Goal: Information Seeking & Learning: Learn about a topic

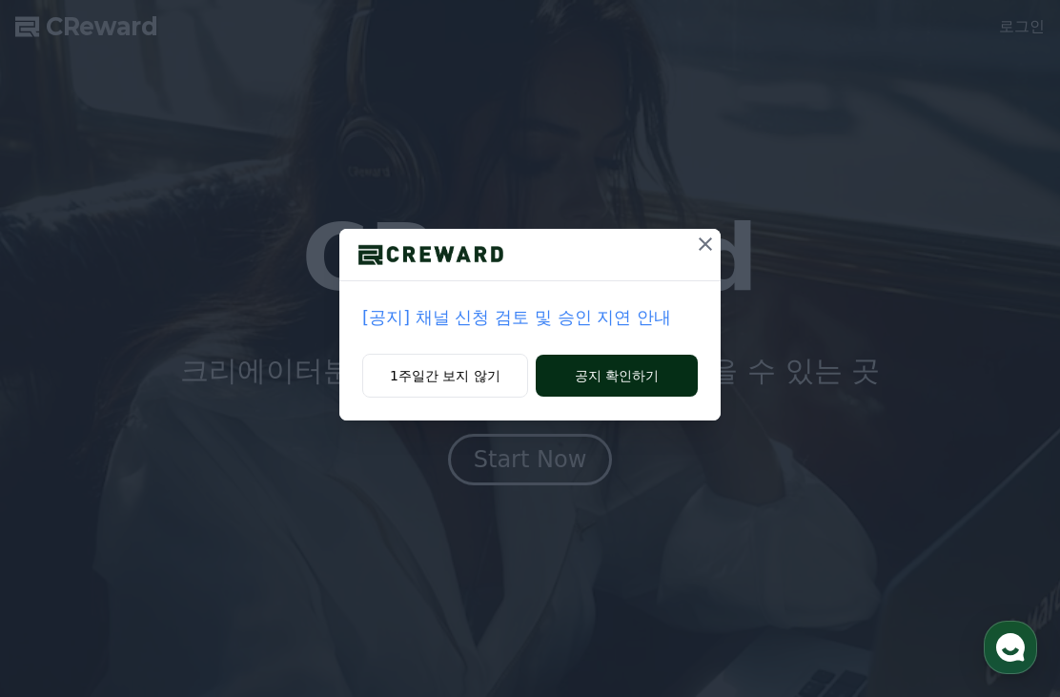
click at [608, 370] on button "공지 확인하기" at bounding box center [617, 376] width 162 height 42
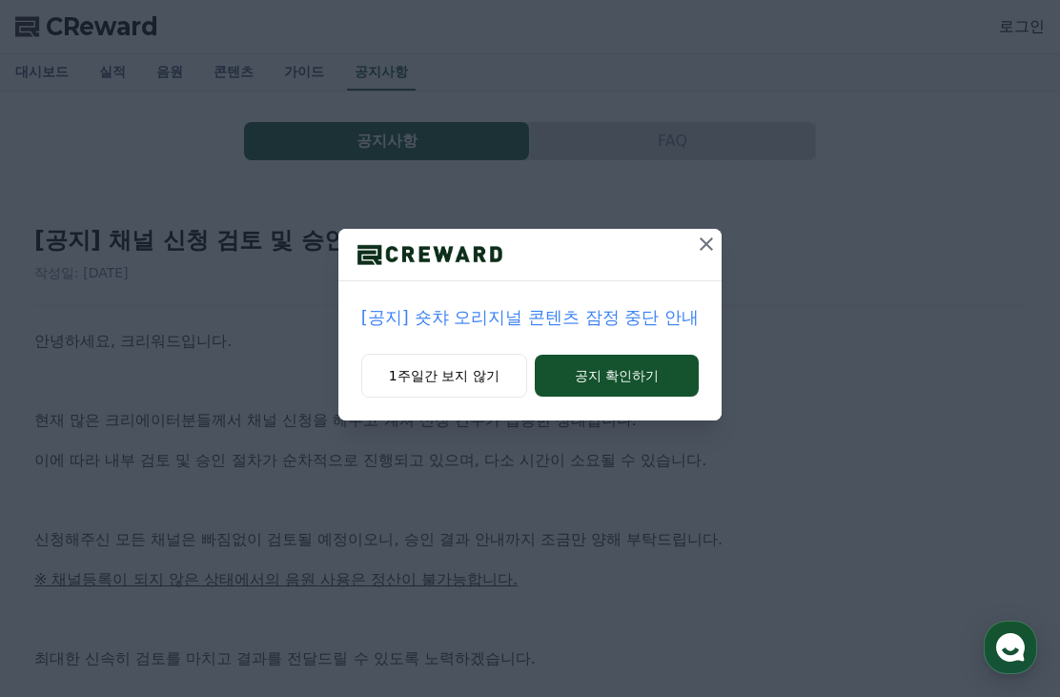
click at [716, 251] on icon at bounding box center [706, 244] width 23 height 23
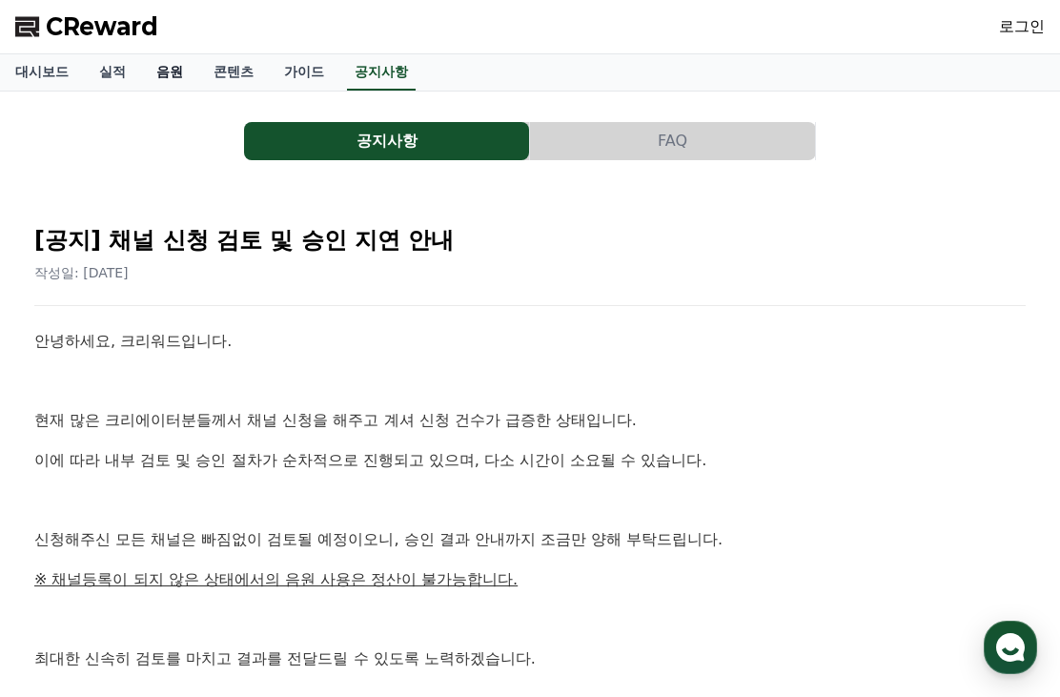
click at [141, 69] on link "음원" at bounding box center [169, 72] width 57 height 36
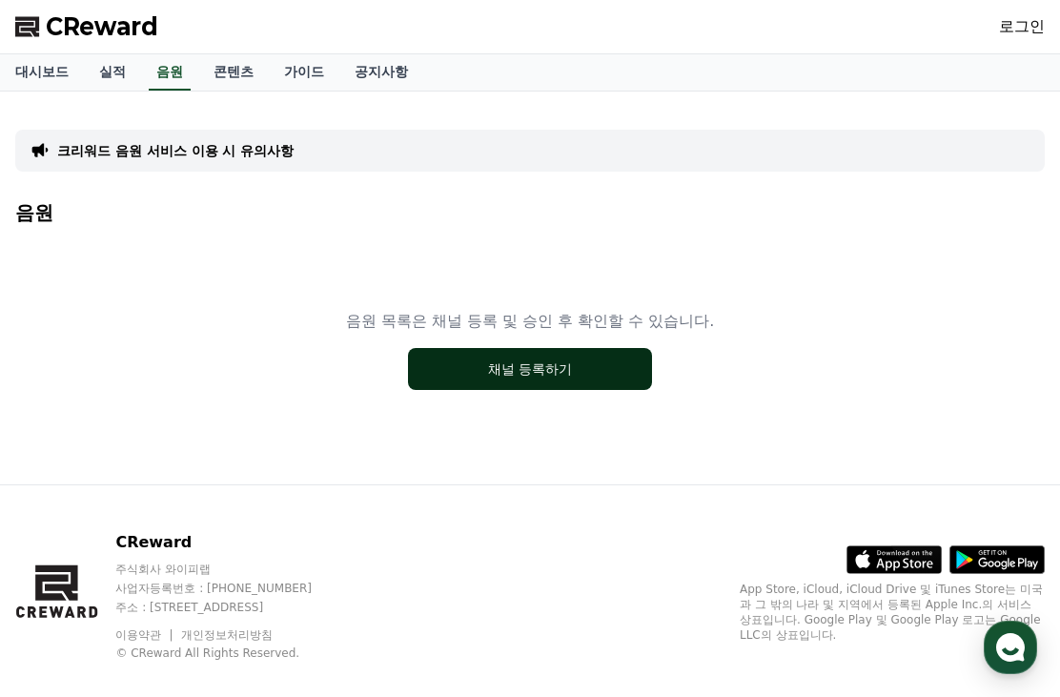
click at [594, 357] on button "채널 등록하기" at bounding box center [530, 369] width 244 height 42
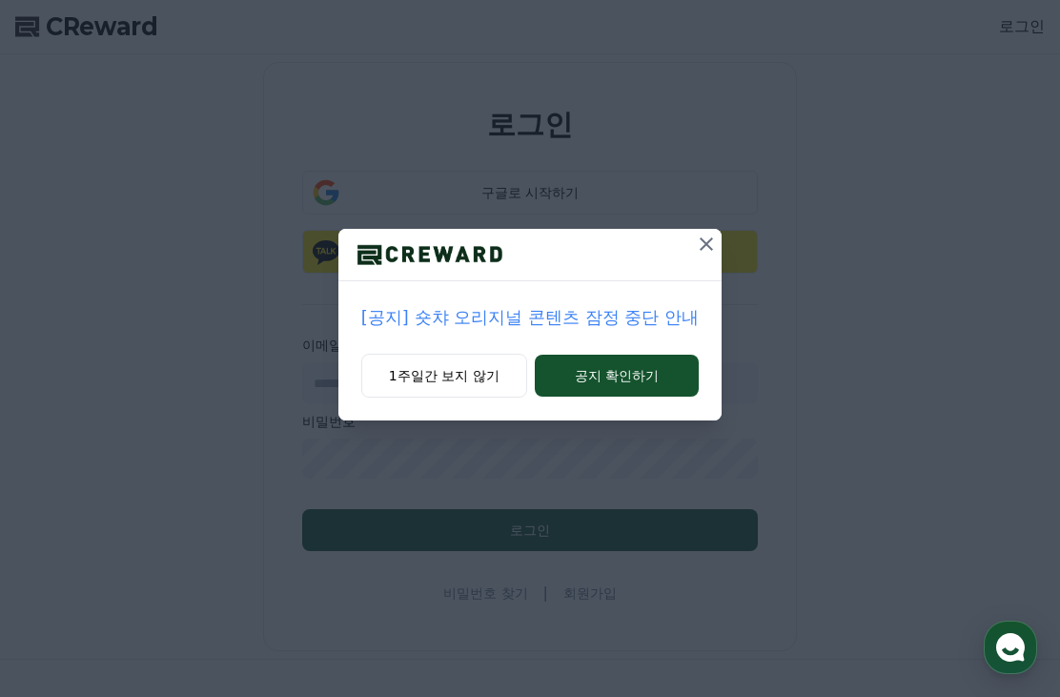
click at [705, 244] on icon at bounding box center [706, 243] width 13 height 13
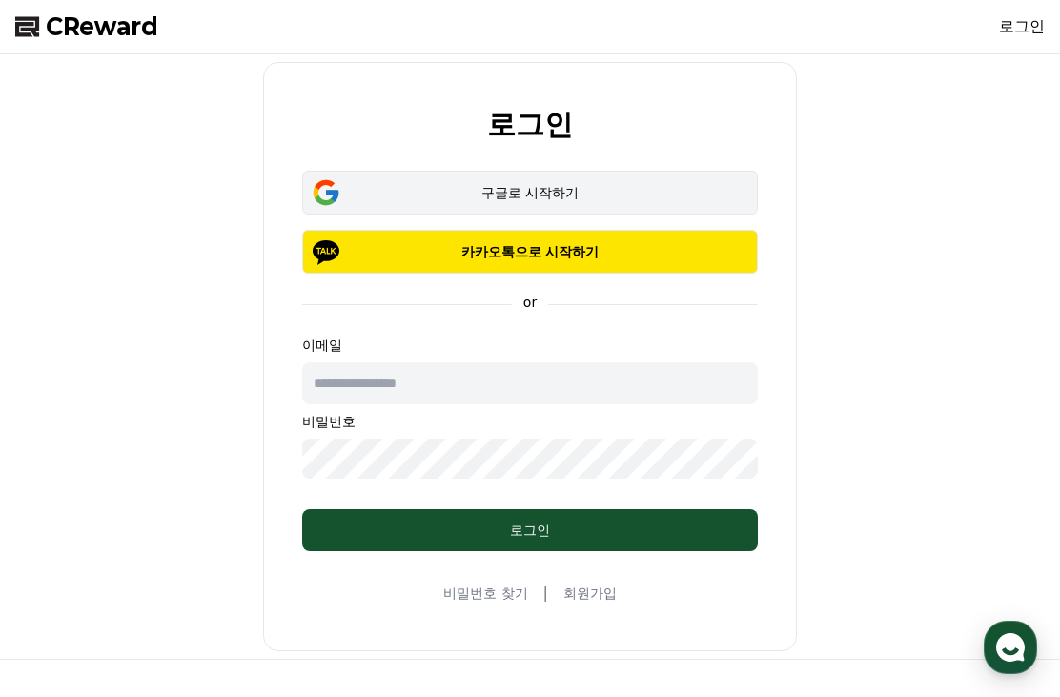
click at [656, 174] on button "구글로 시작하기" at bounding box center [530, 193] width 456 height 44
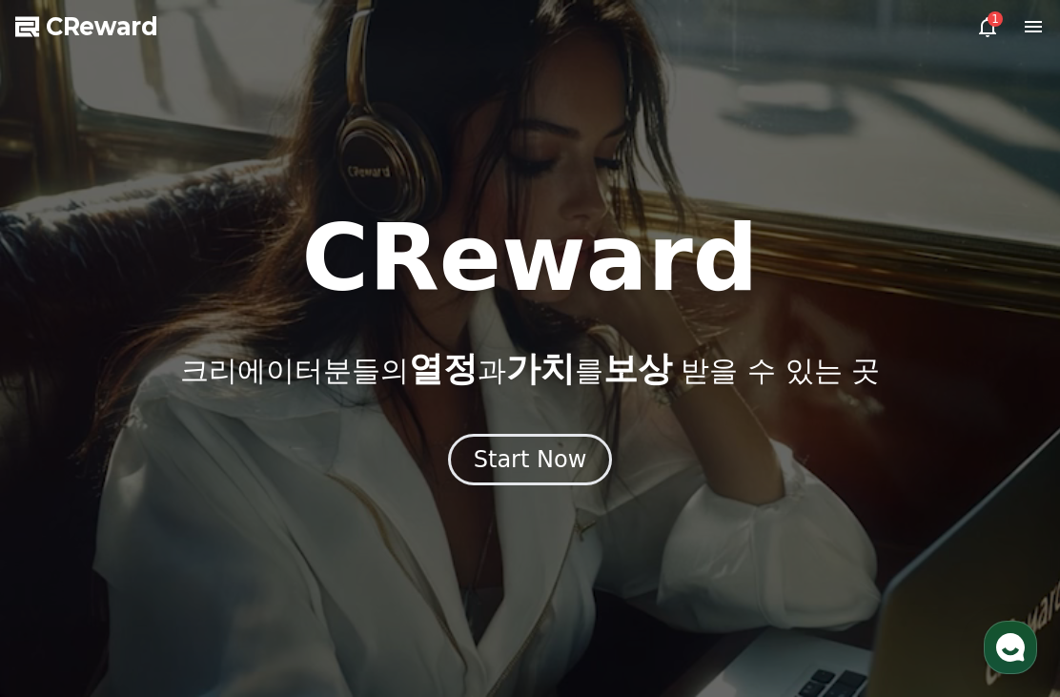
click at [1026, 23] on icon at bounding box center [1032, 26] width 17 height 11
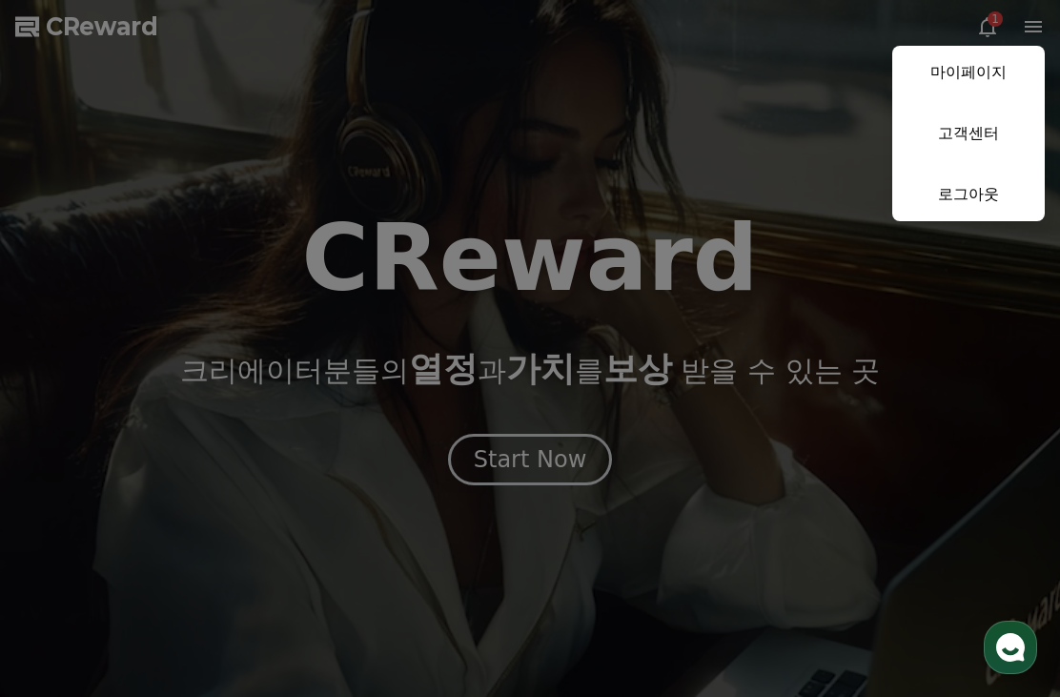
click at [996, 32] on button "close" at bounding box center [530, 348] width 1060 height 697
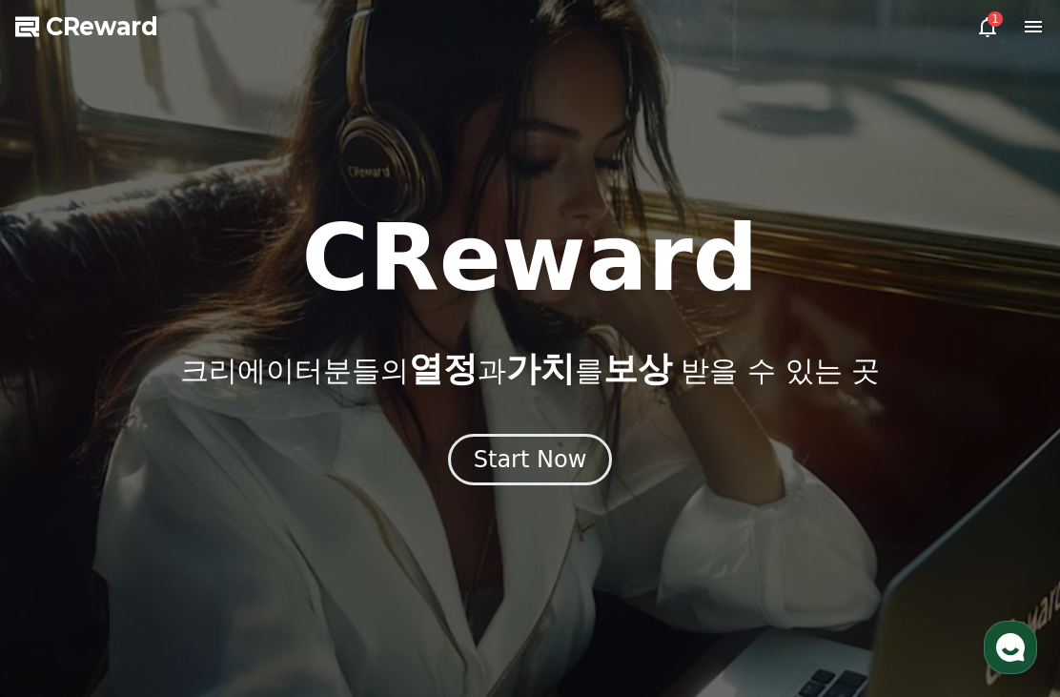
click at [1034, 20] on icon at bounding box center [1033, 26] width 23 height 23
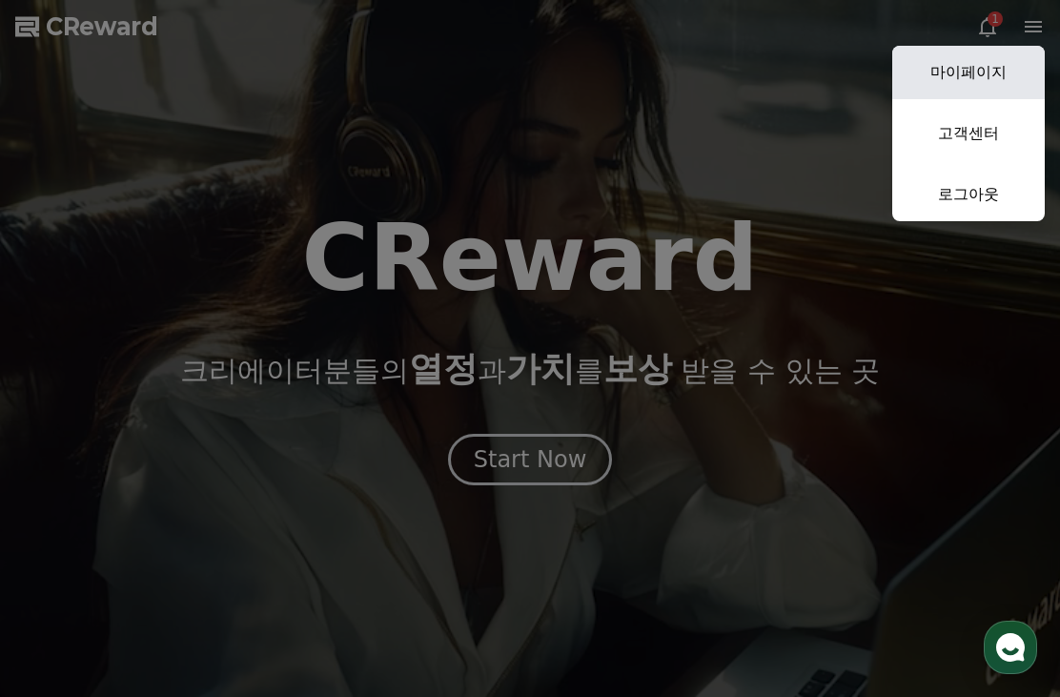
click at [995, 76] on link "마이페이지" at bounding box center [968, 72] width 152 height 53
select select "**********"
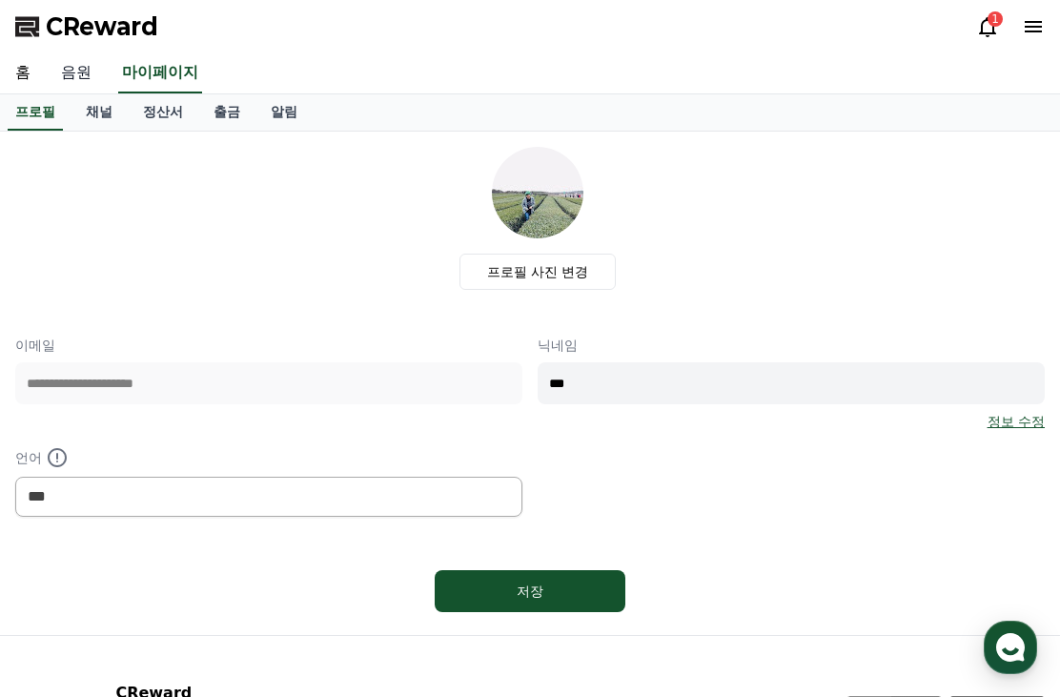
click at [93, 72] on link "음원" at bounding box center [76, 73] width 61 height 40
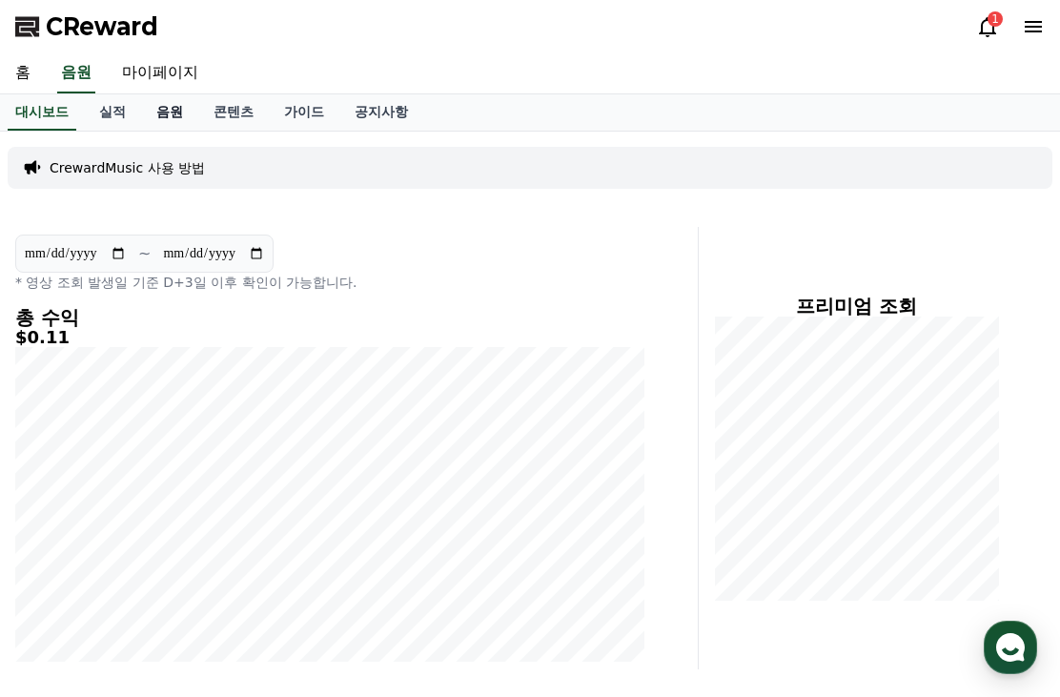
click at [164, 112] on link "음원" at bounding box center [169, 112] width 57 height 36
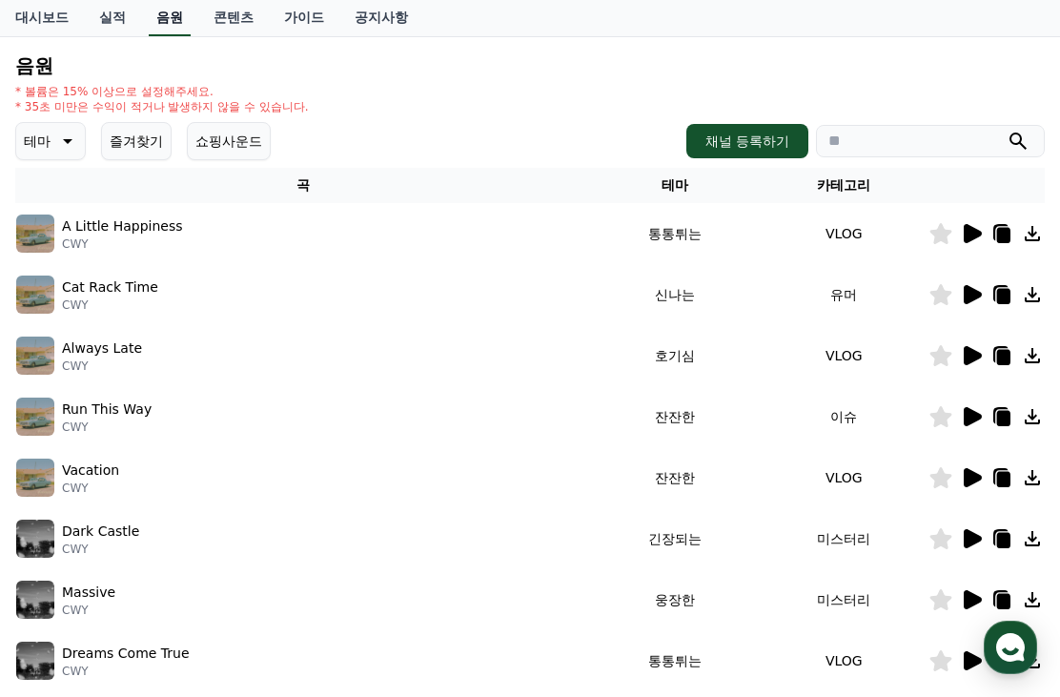
scroll to position [239, 0]
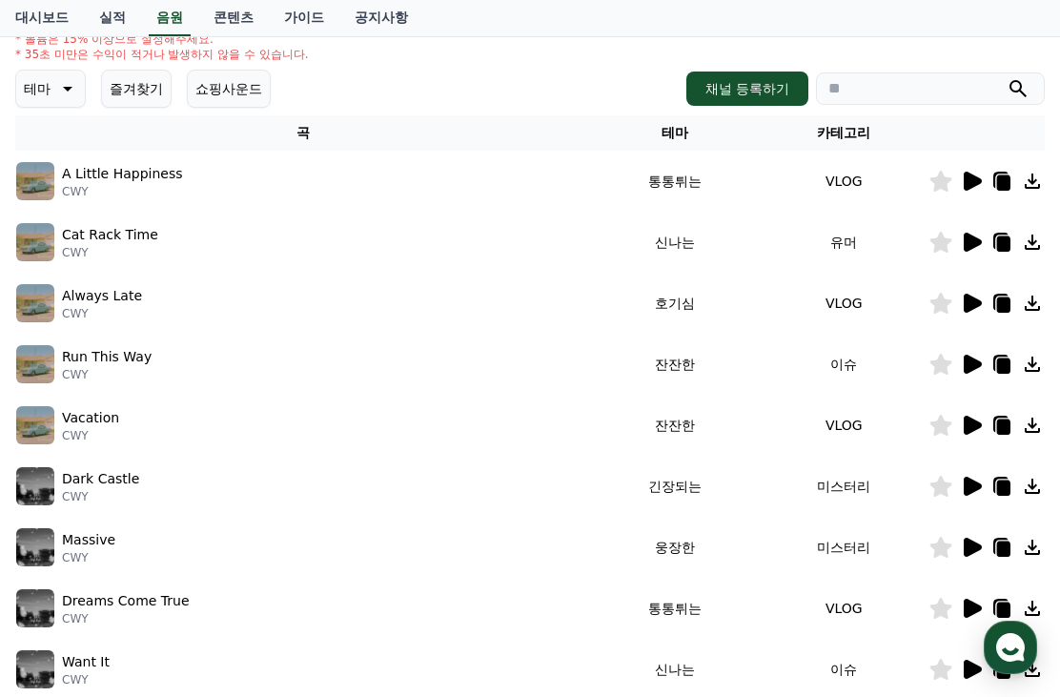
click at [976, 182] on icon at bounding box center [973, 181] width 18 height 19
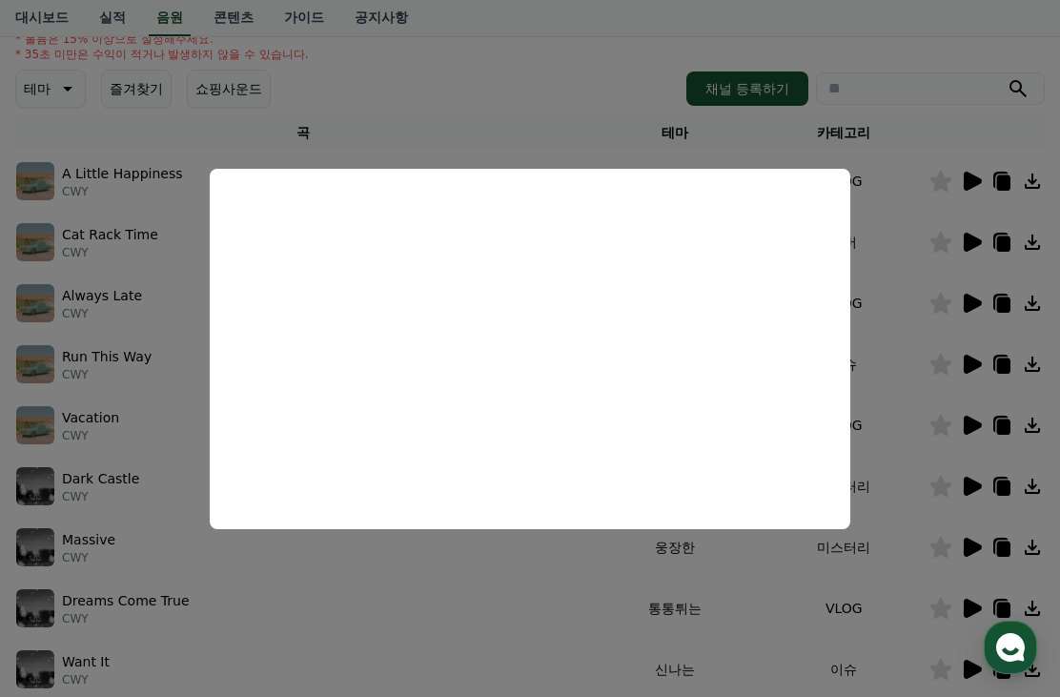
click at [616, 605] on button "close modal" at bounding box center [530, 348] width 1060 height 697
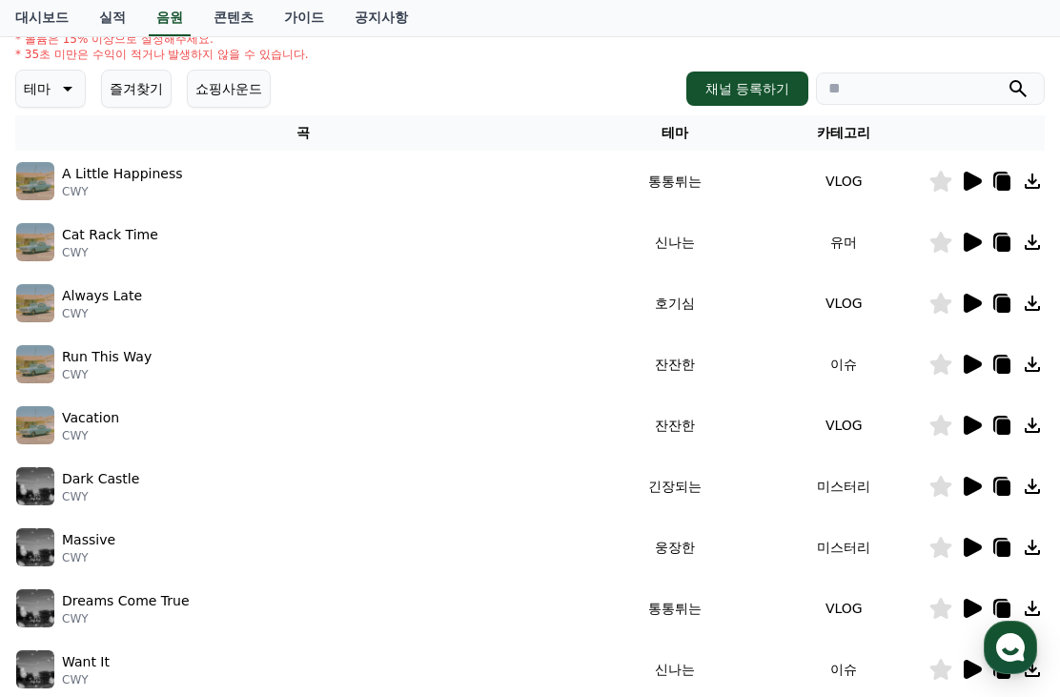
scroll to position [236, 0]
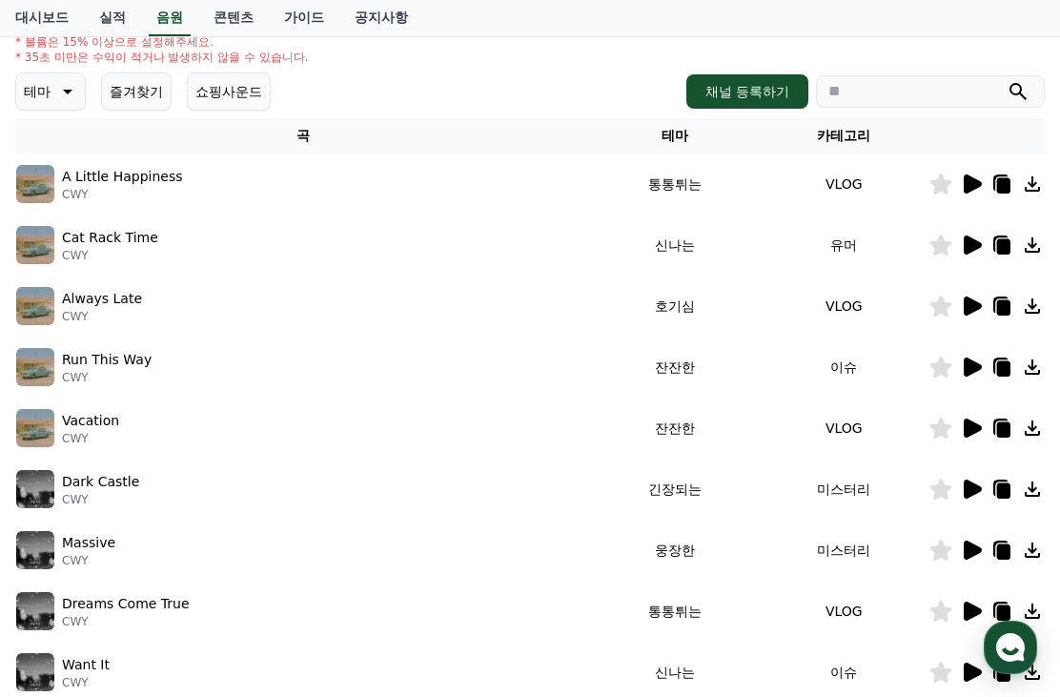
click at [978, 307] on icon at bounding box center [973, 305] width 18 height 19
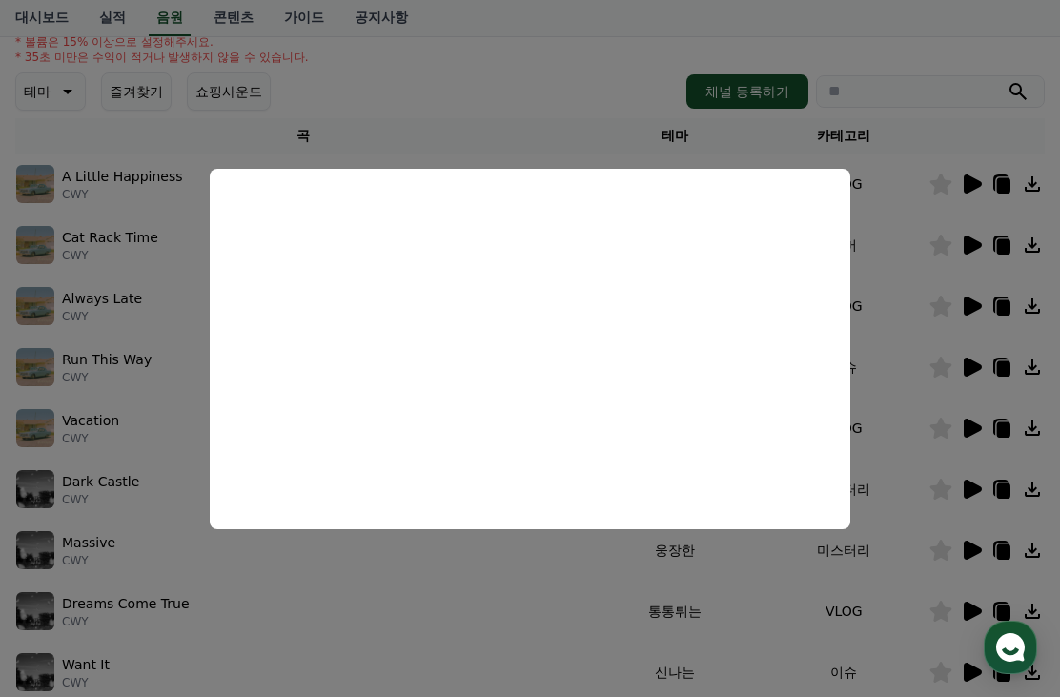
click at [383, 587] on button "close modal" at bounding box center [530, 348] width 1060 height 697
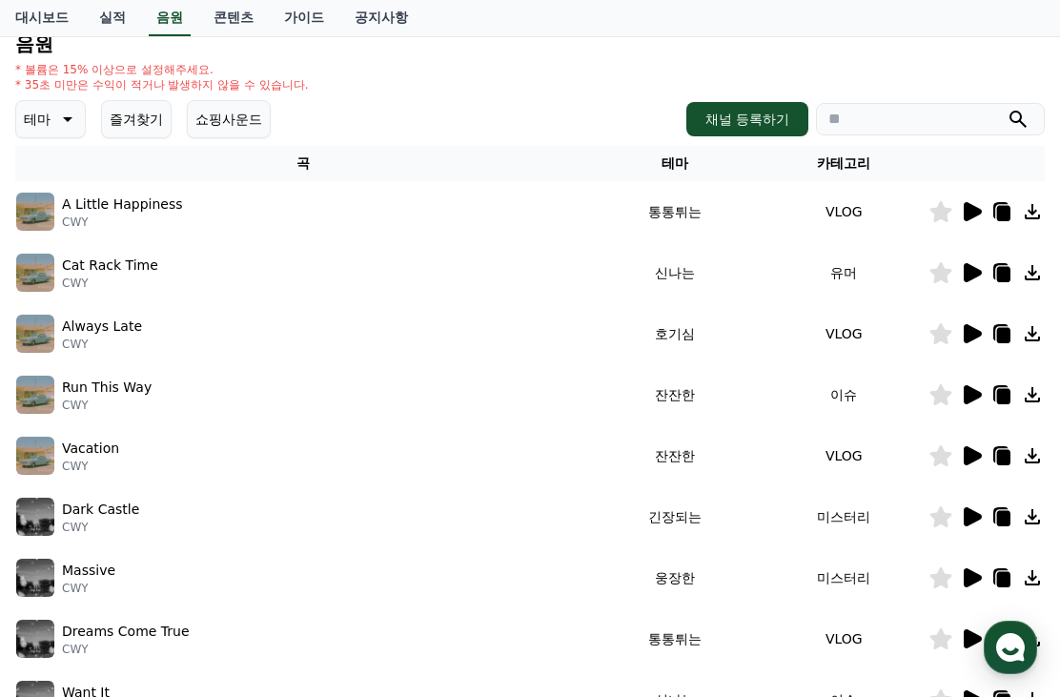
scroll to position [163, 0]
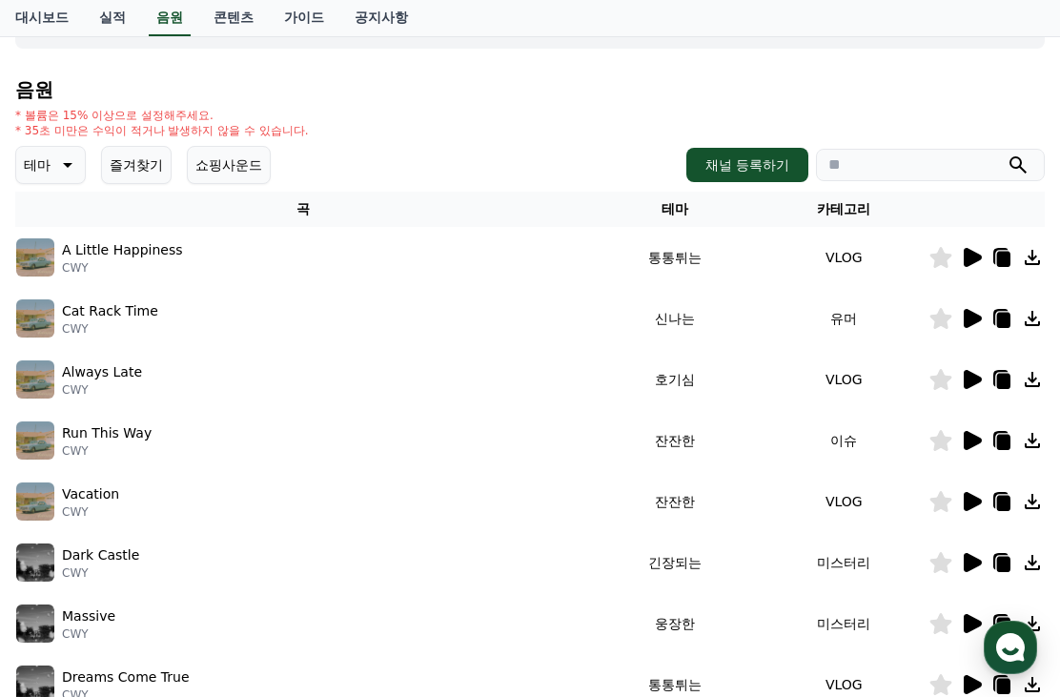
click at [71, 157] on icon at bounding box center [65, 164] width 23 height 23
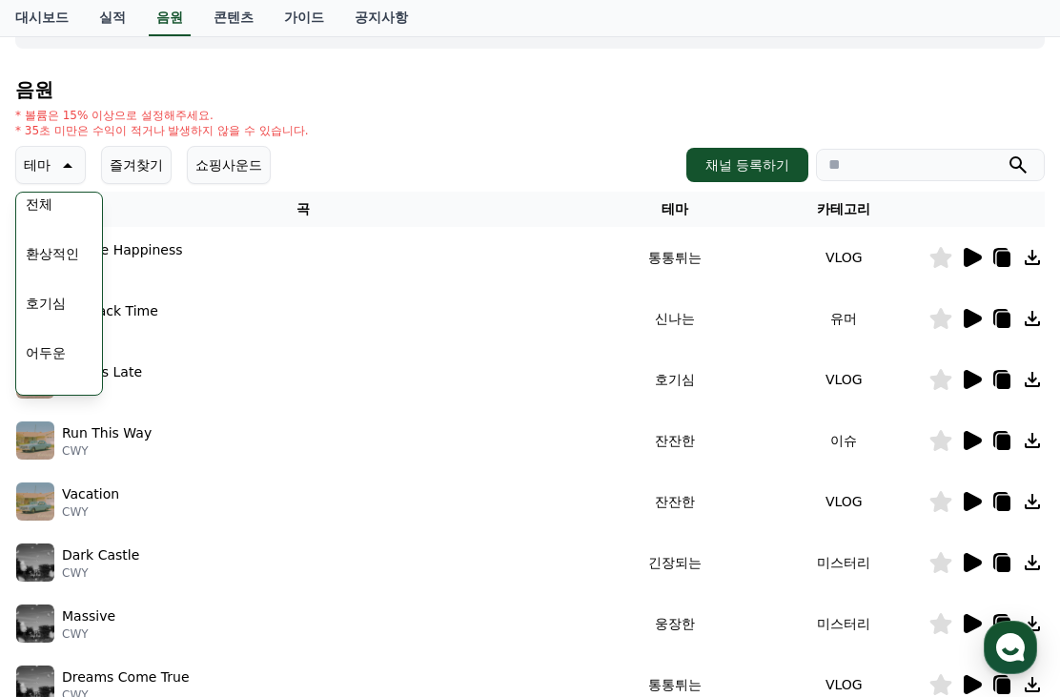
scroll to position [107, 0]
click at [67, 224] on button "호기심" at bounding box center [45, 208] width 55 height 42
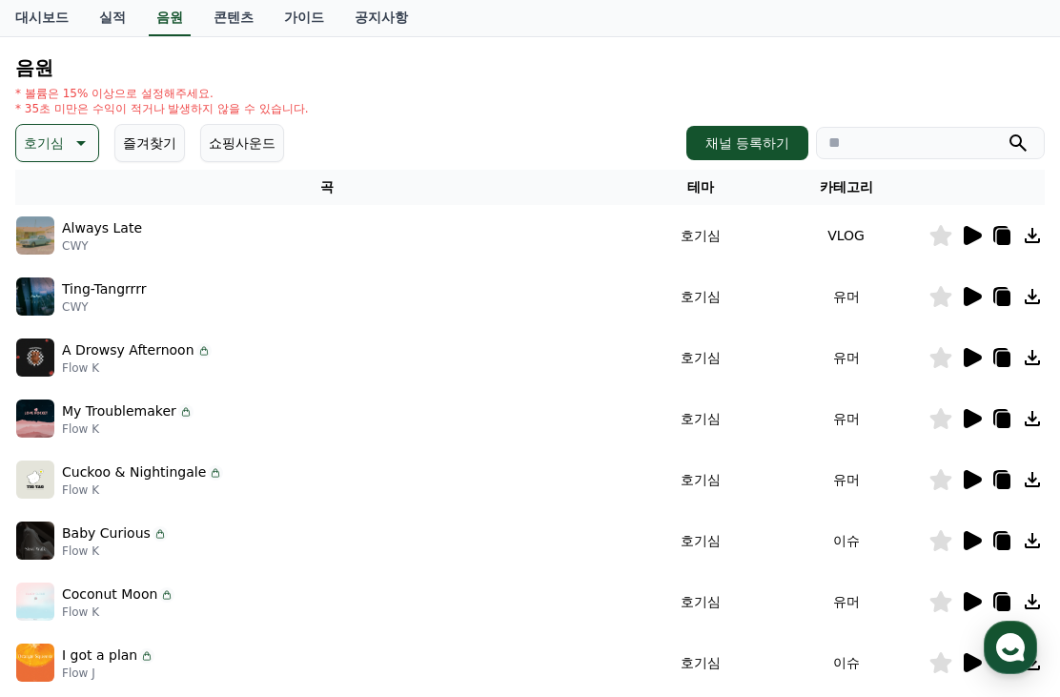
scroll to position [221, 0]
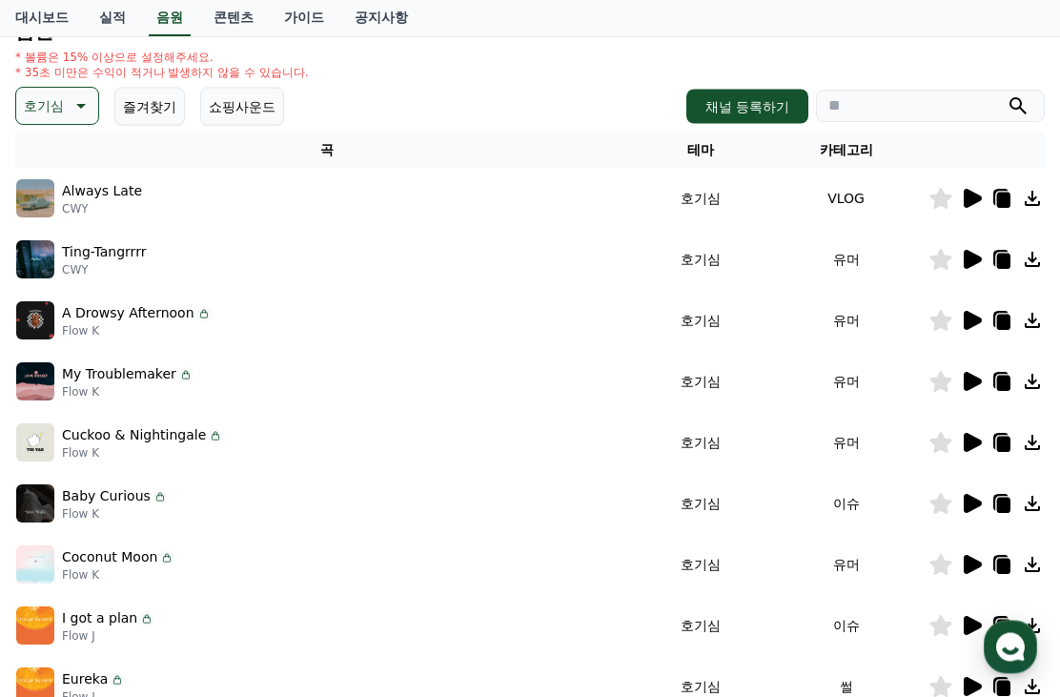
click at [973, 380] on icon at bounding box center [973, 382] width 18 height 19
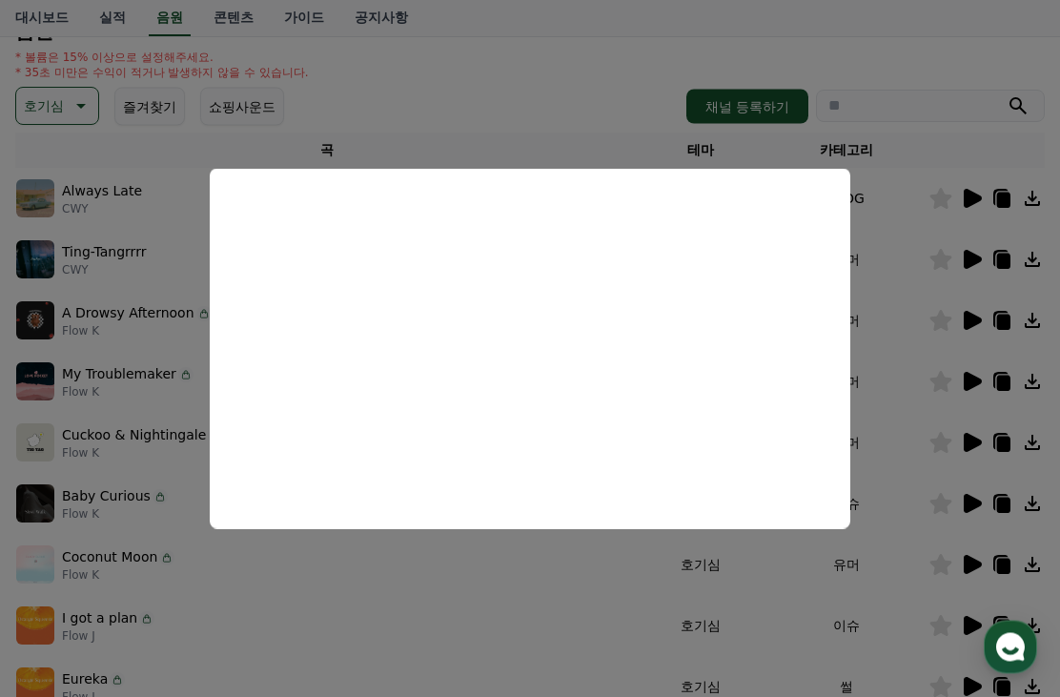
scroll to position [222, 0]
click at [416, 571] on button "close modal" at bounding box center [530, 348] width 1060 height 697
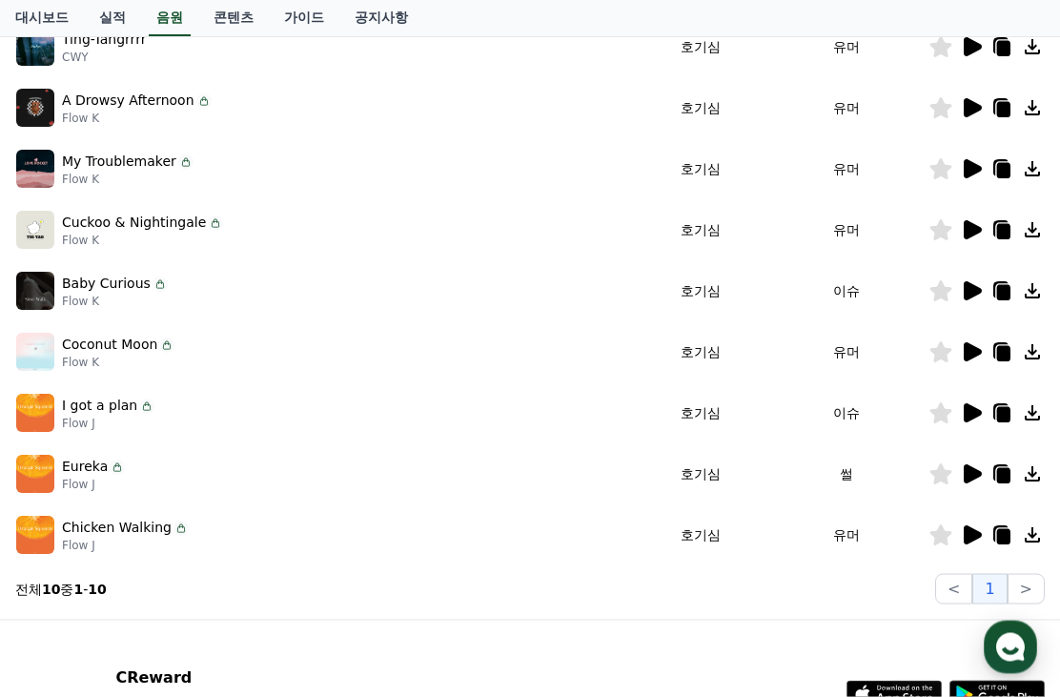
scroll to position [436, 0]
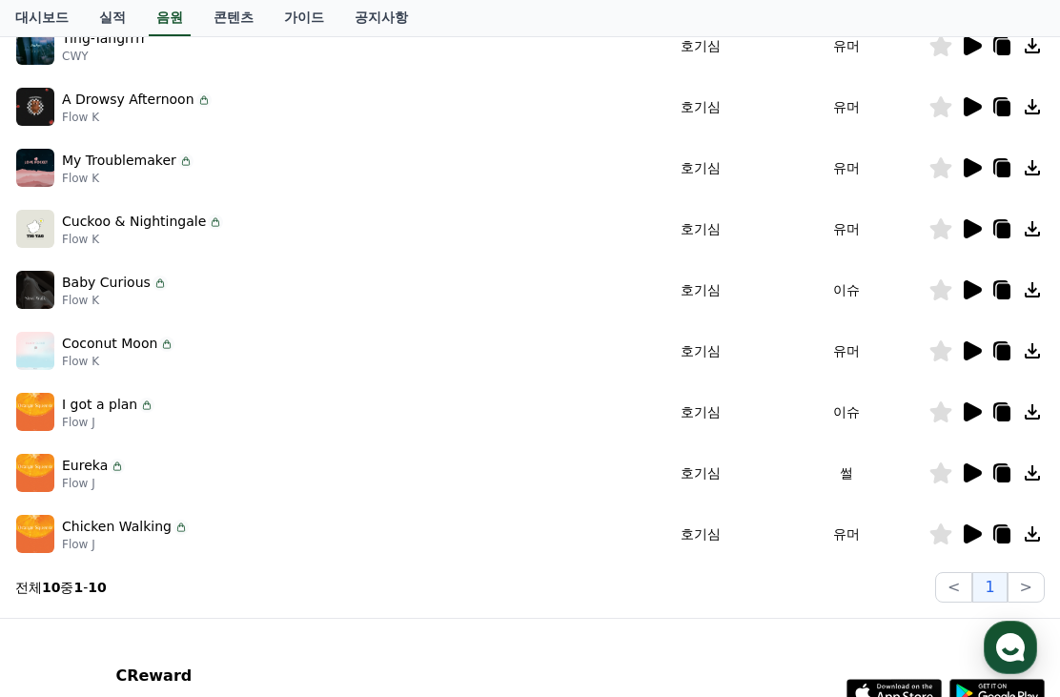
click at [980, 484] on td at bounding box center [986, 472] width 116 height 61
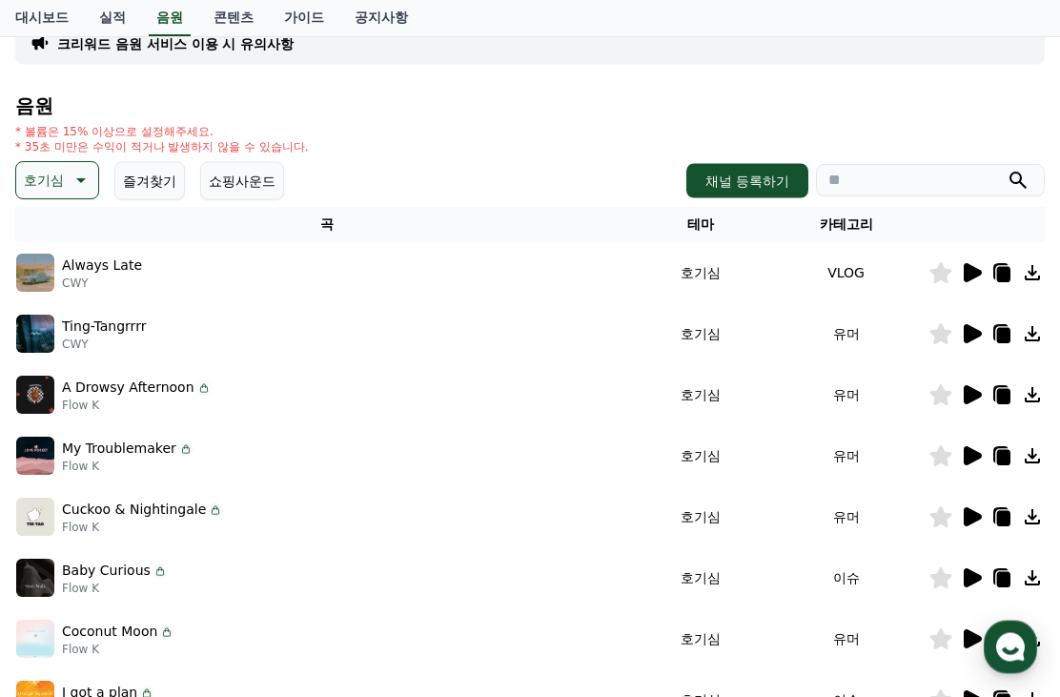
scroll to position [63, 0]
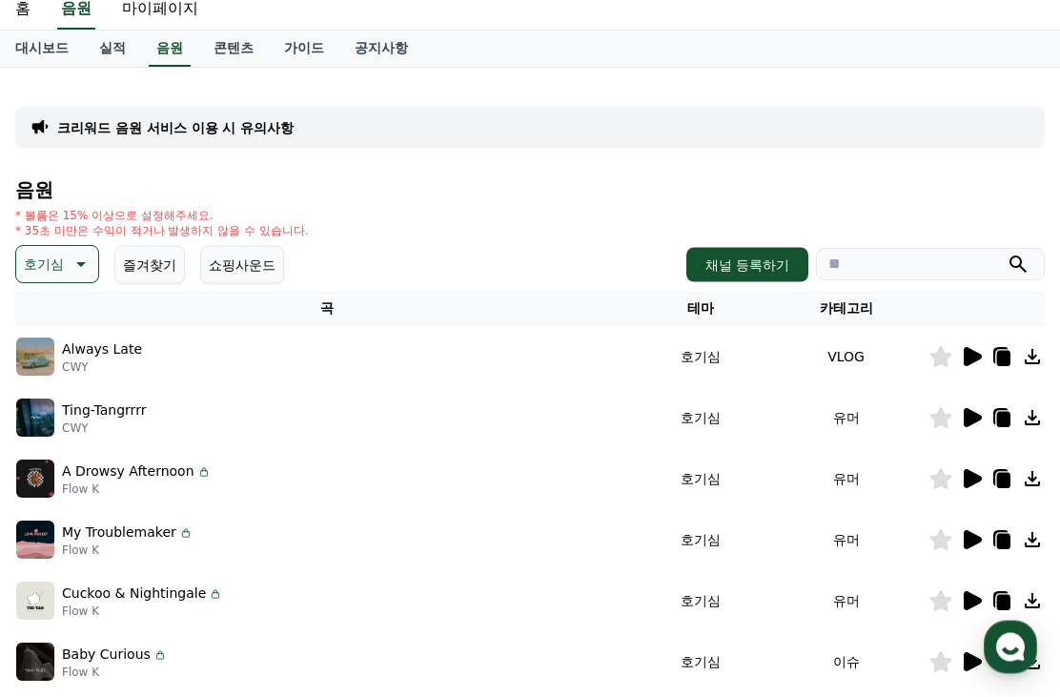
click at [80, 272] on icon at bounding box center [79, 265] width 23 height 23
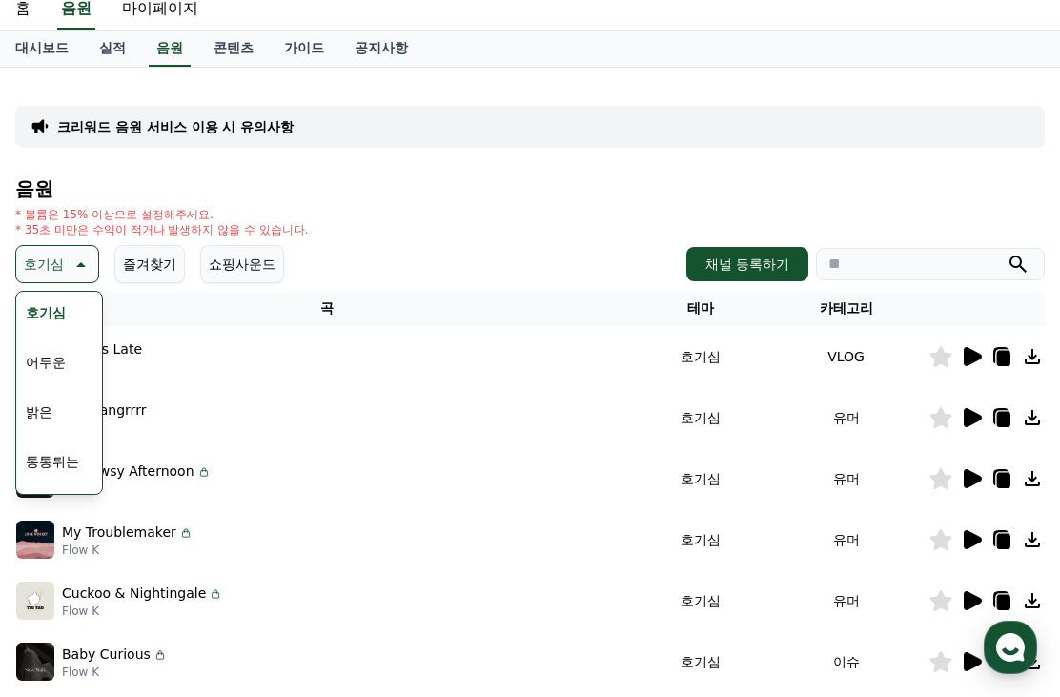
scroll to position [200, 0]
click at [61, 410] on button "신나는" at bounding box center [45, 412] width 55 height 42
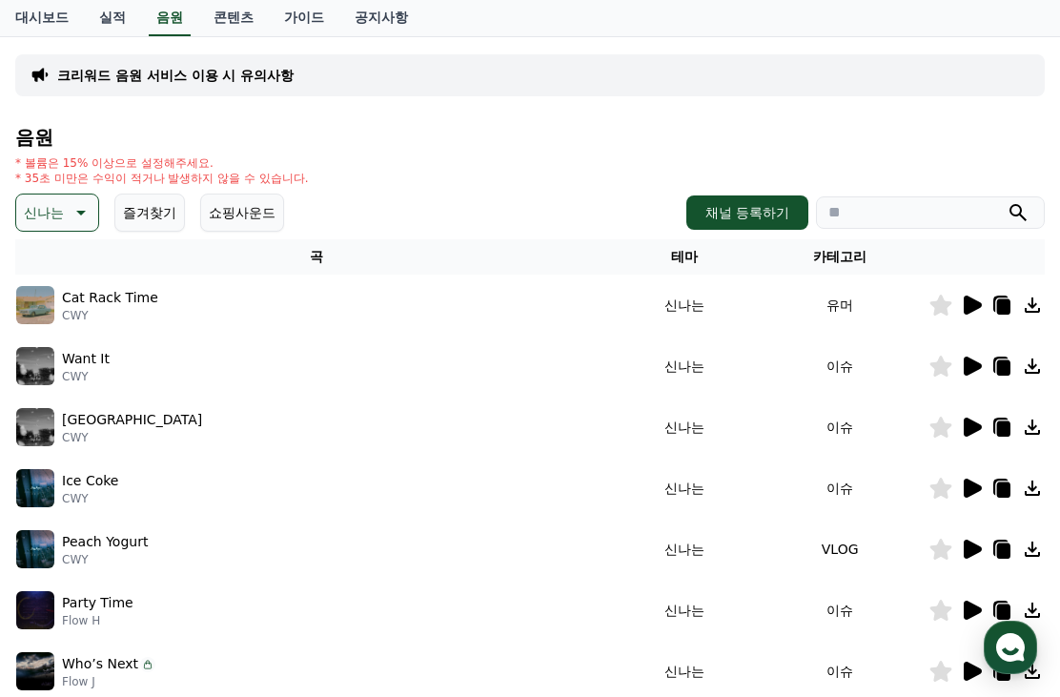
scroll to position [156, 0]
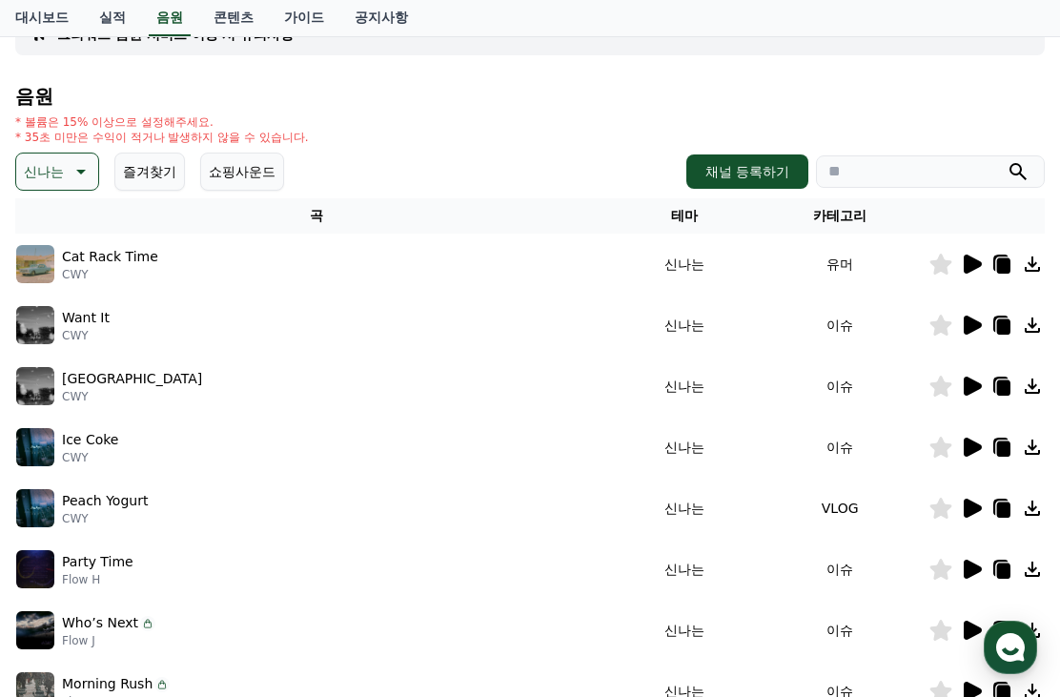
click at [964, 332] on icon at bounding box center [973, 324] width 18 height 19
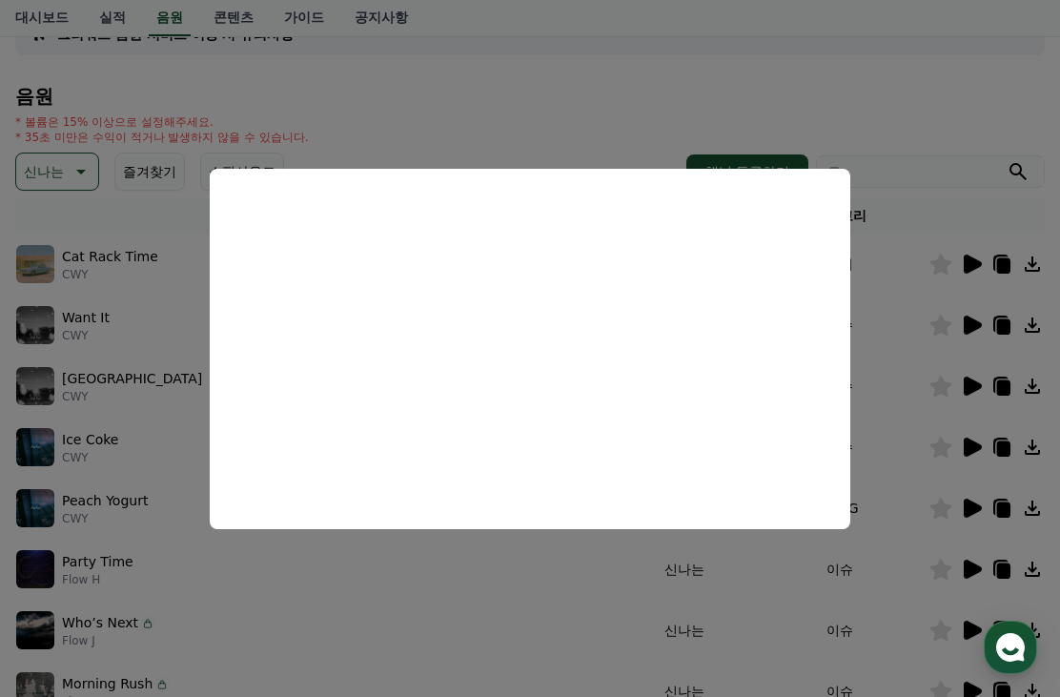
click at [566, 638] on button "close modal" at bounding box center [530, 348] width 1060 height 697
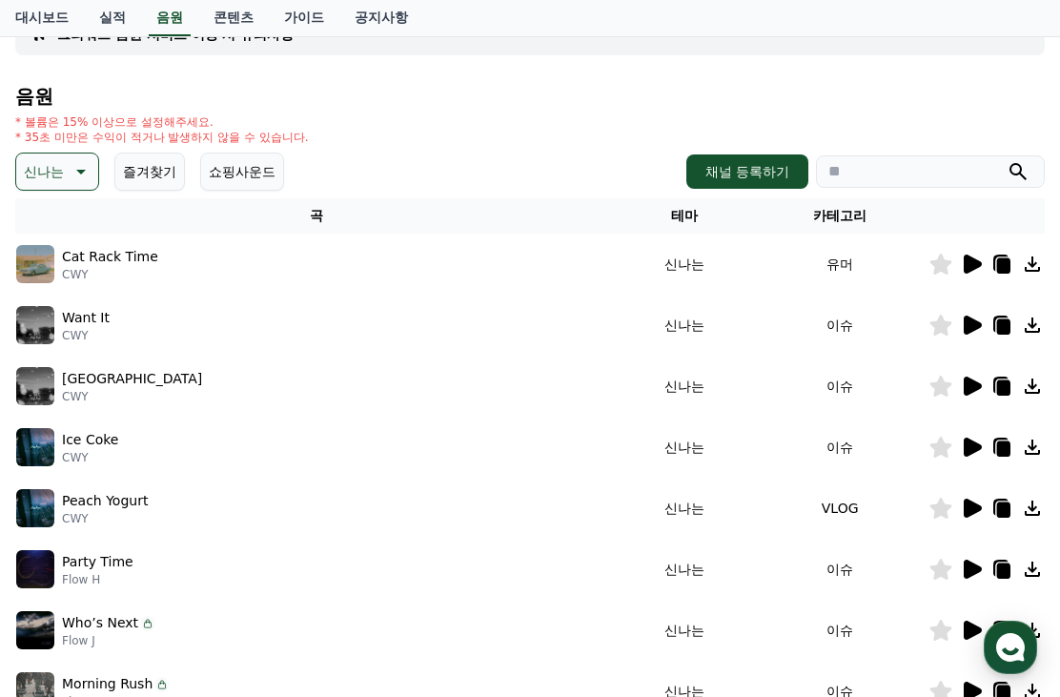
click at [964, 447] on icon at bounding box center [973, 446] width 18 height 19
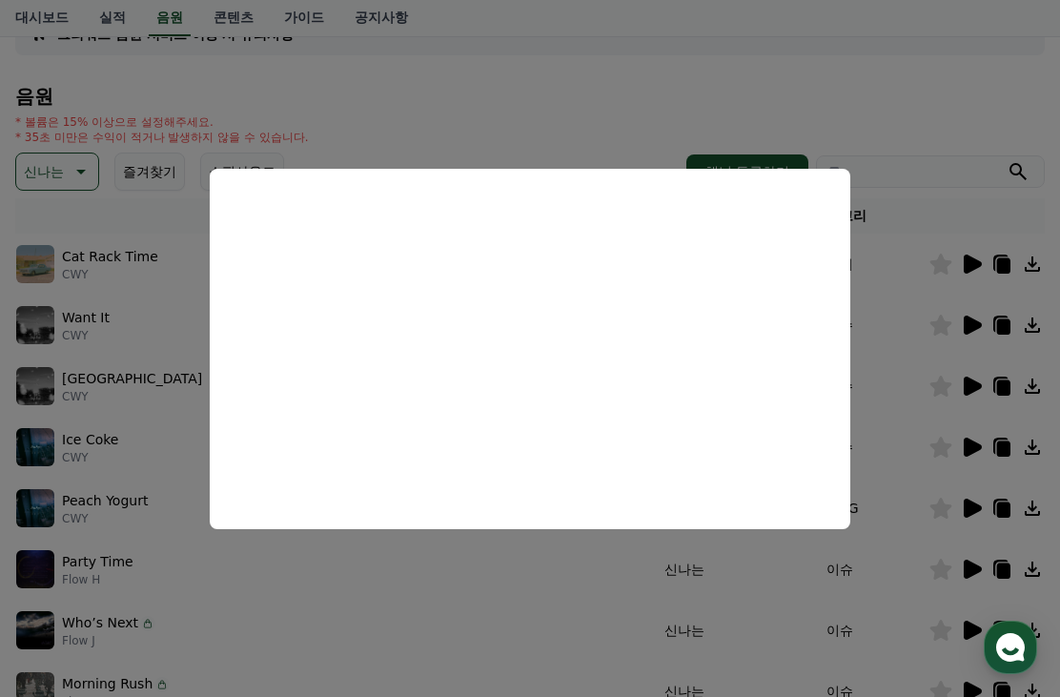
click at [526, 620] on button "close modal" at bounding box center [530, 348] width 1060 height 697
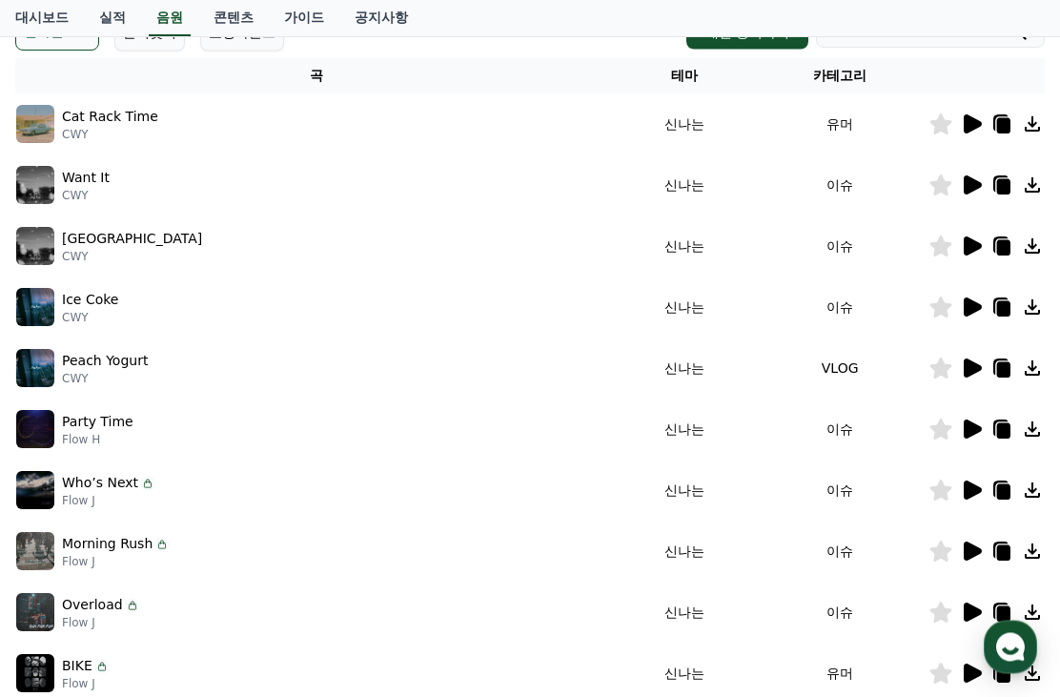
scroll to position [424, 0]
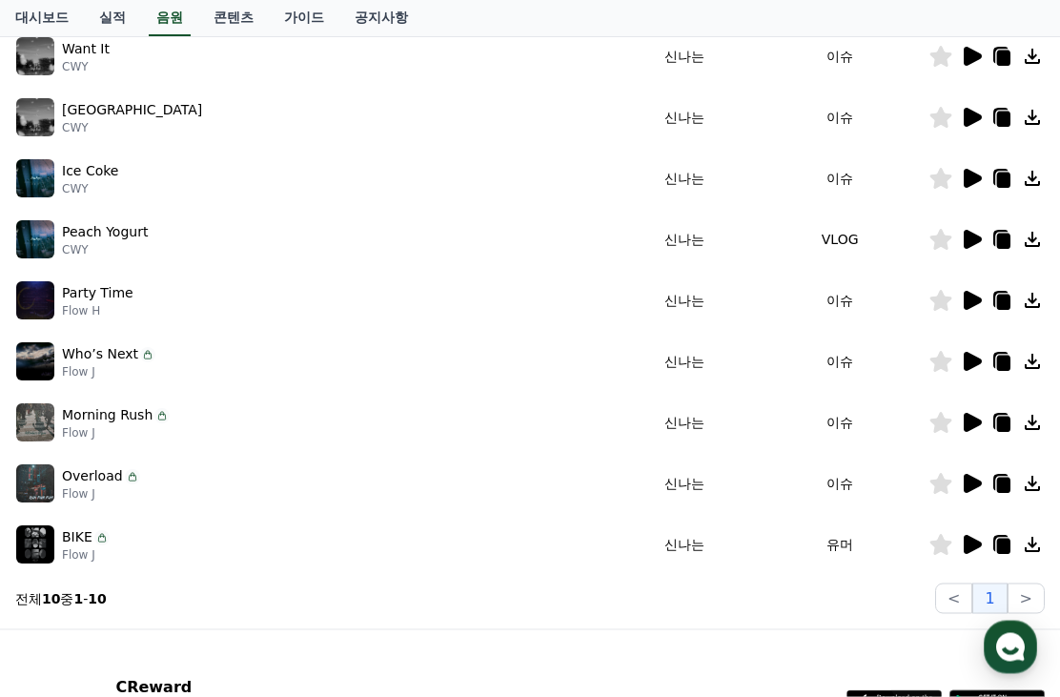
click at [970, 299] on icon at bounding box center [973, 301] width 18 height 19
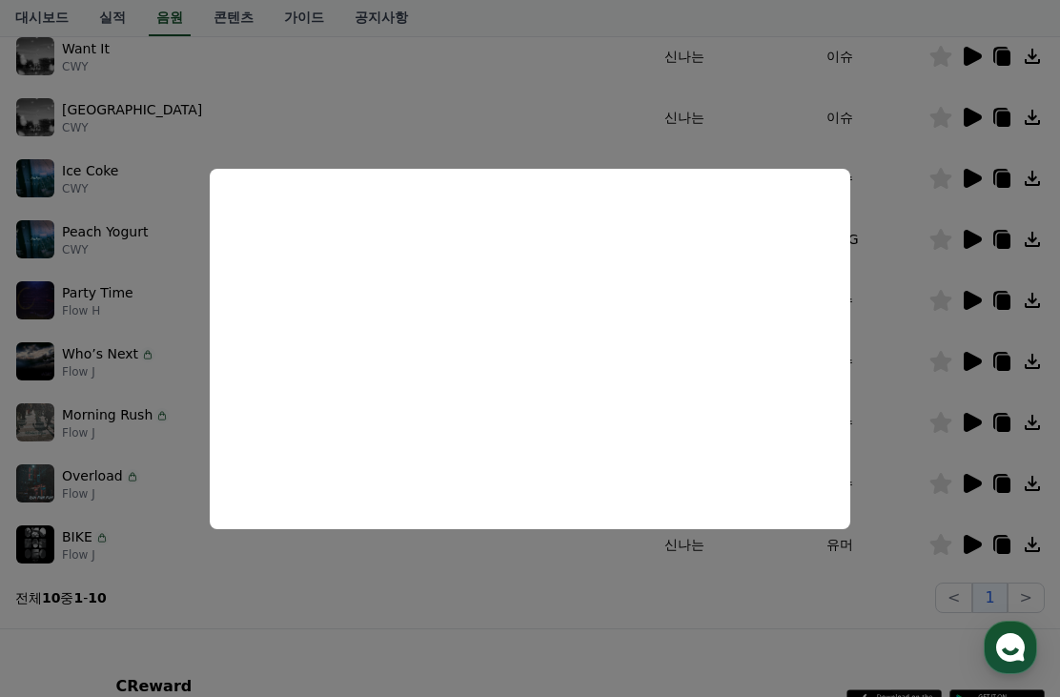
click at [394, 596] on button "close modal" at bounding box center [530, 348] width 1060 height 697
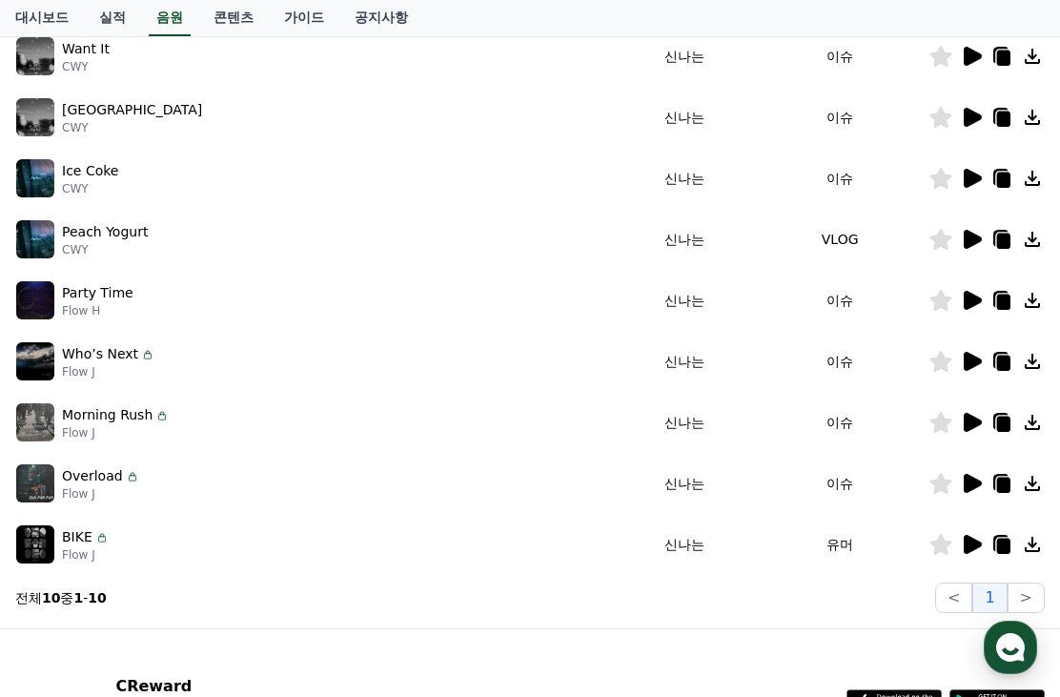
click at [997, 309] on icon at bounding box center [1001, 300] width 23 height 23
